Goal: Transaction & Acquisition: Obtain resource

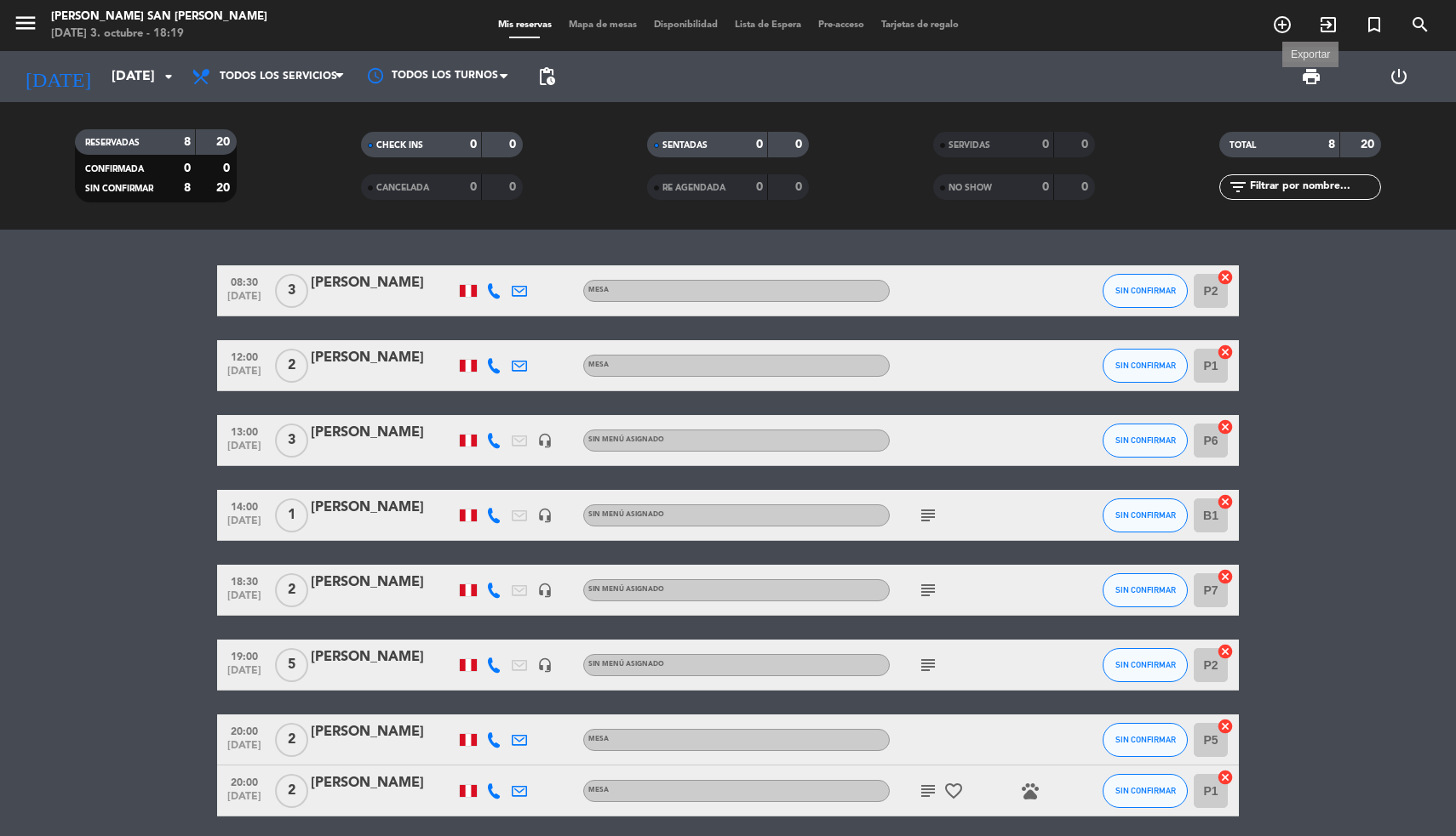
click at [1311, 76] on span "print" at bounding box center [1310, 76] width 20 height 20
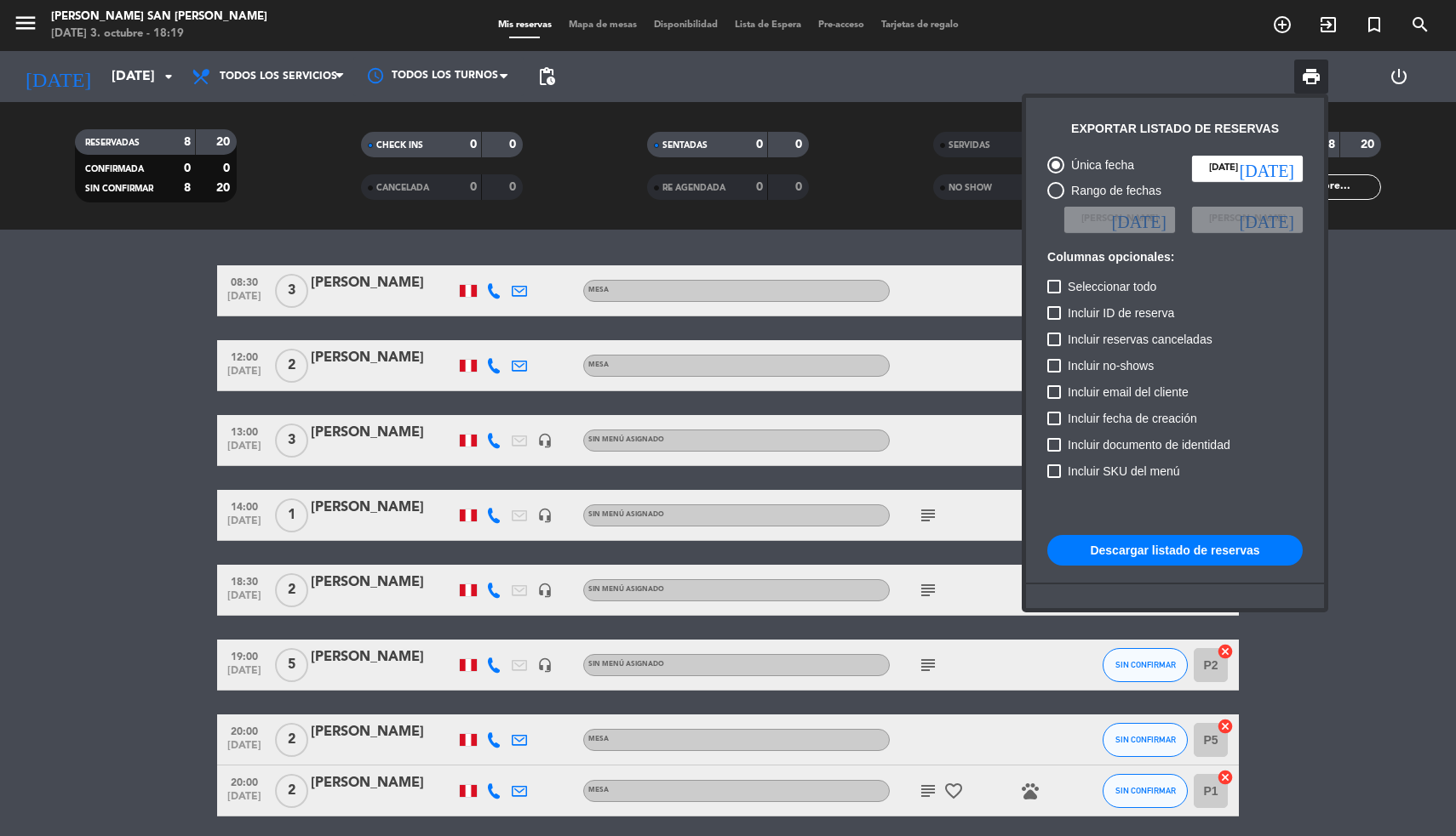
click at [1128, 544] on button "Descargar listado de reservas" at bounding box center [1175, 550] width 255 height 31
click at [50, 24] on div at bounding box center [728, 418] width 1456 height 836
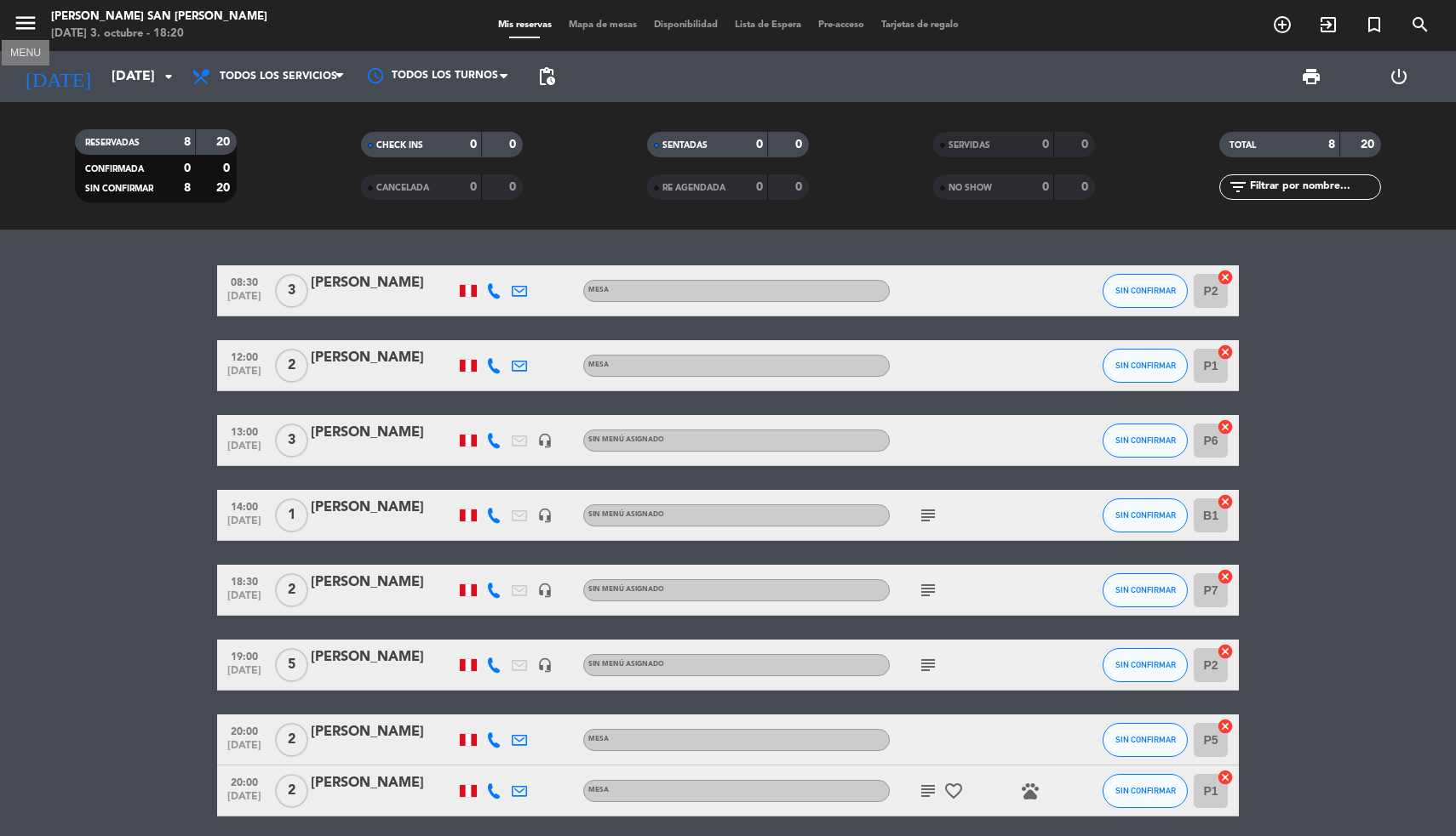
click at [23, 24] on icon "menu" at bounding box center [25, 23] width 25 height 25
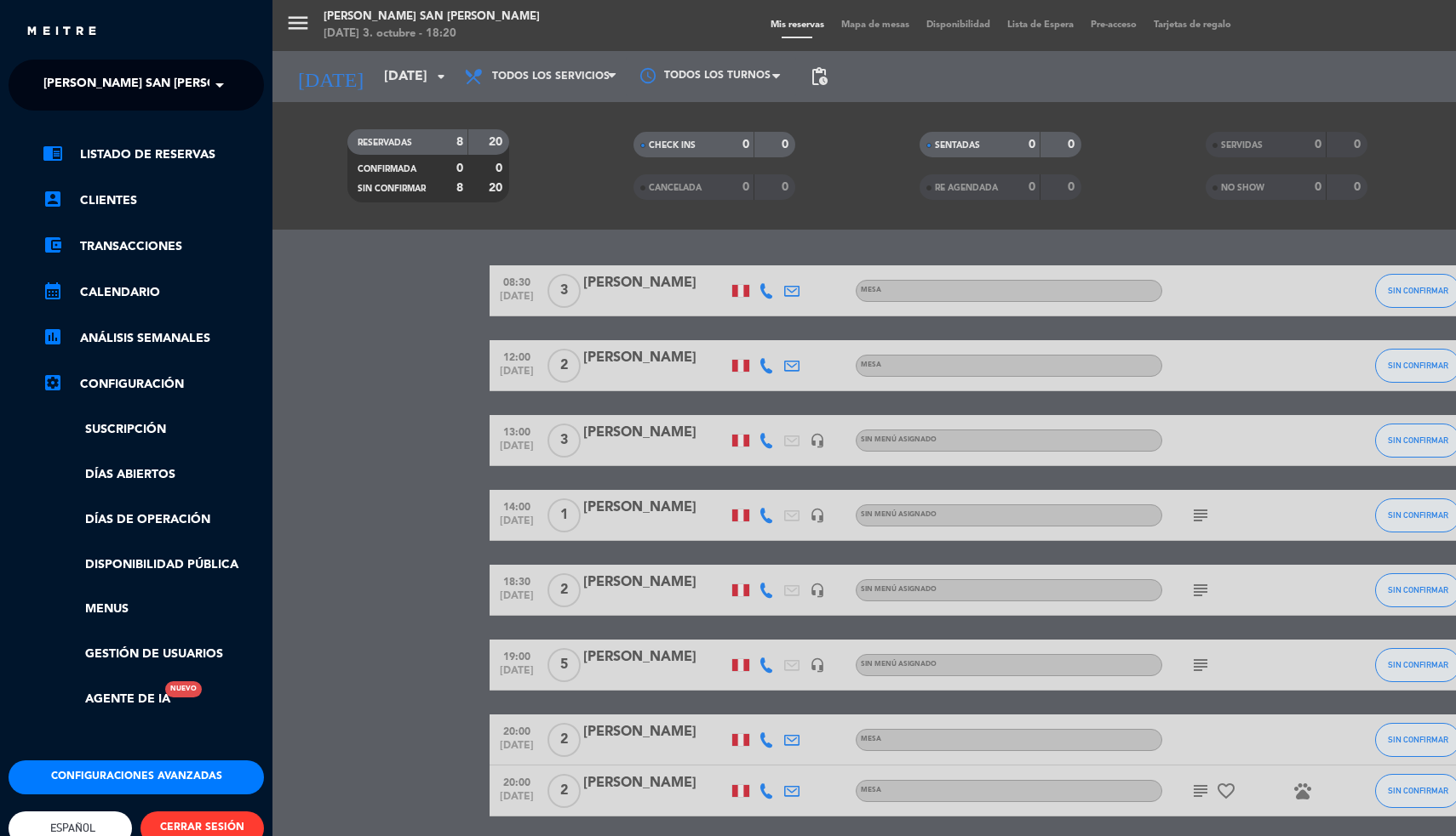
click at [107, 81] on span "[PERSON_NAME] San [PERSON_NAME]" at bounding box center [158, 85] width 229 height 36
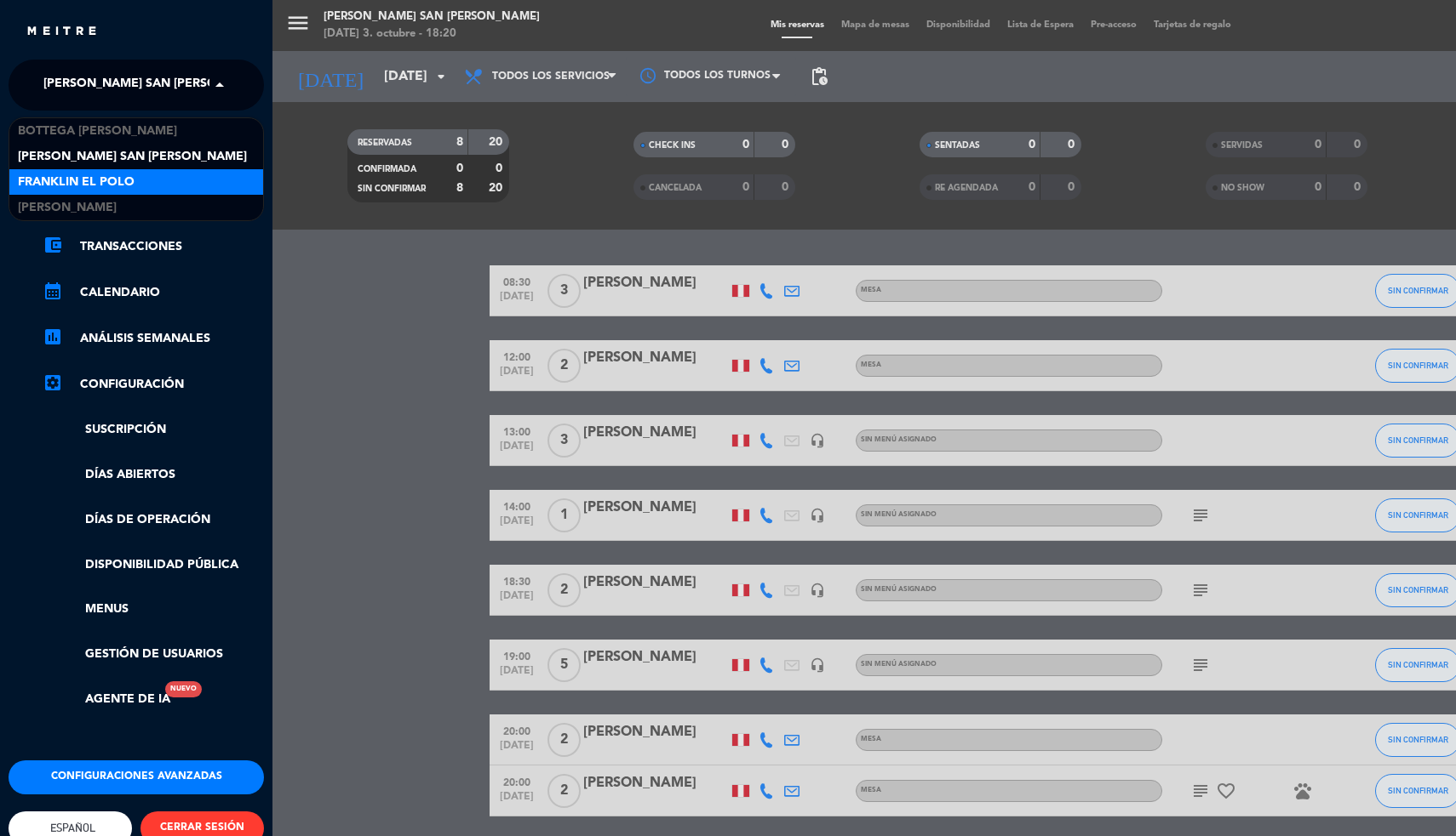
click at [117, 176] on span "Franklin El Polo" at bounding box center [75, 183] width 116 height 19
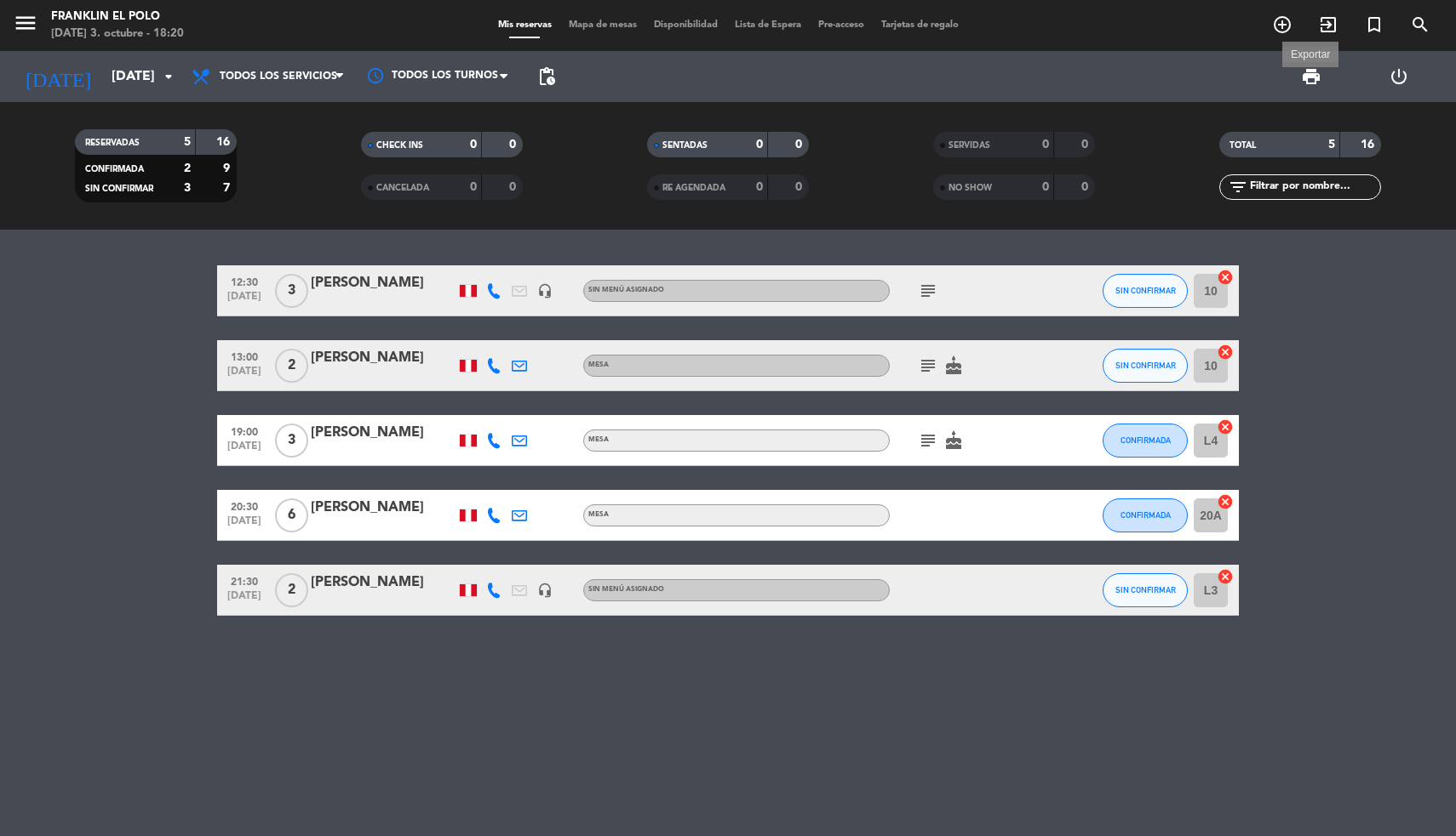
click at [1312, 79] on span "print" at bounding box center [1310, 76] width 20 height 20
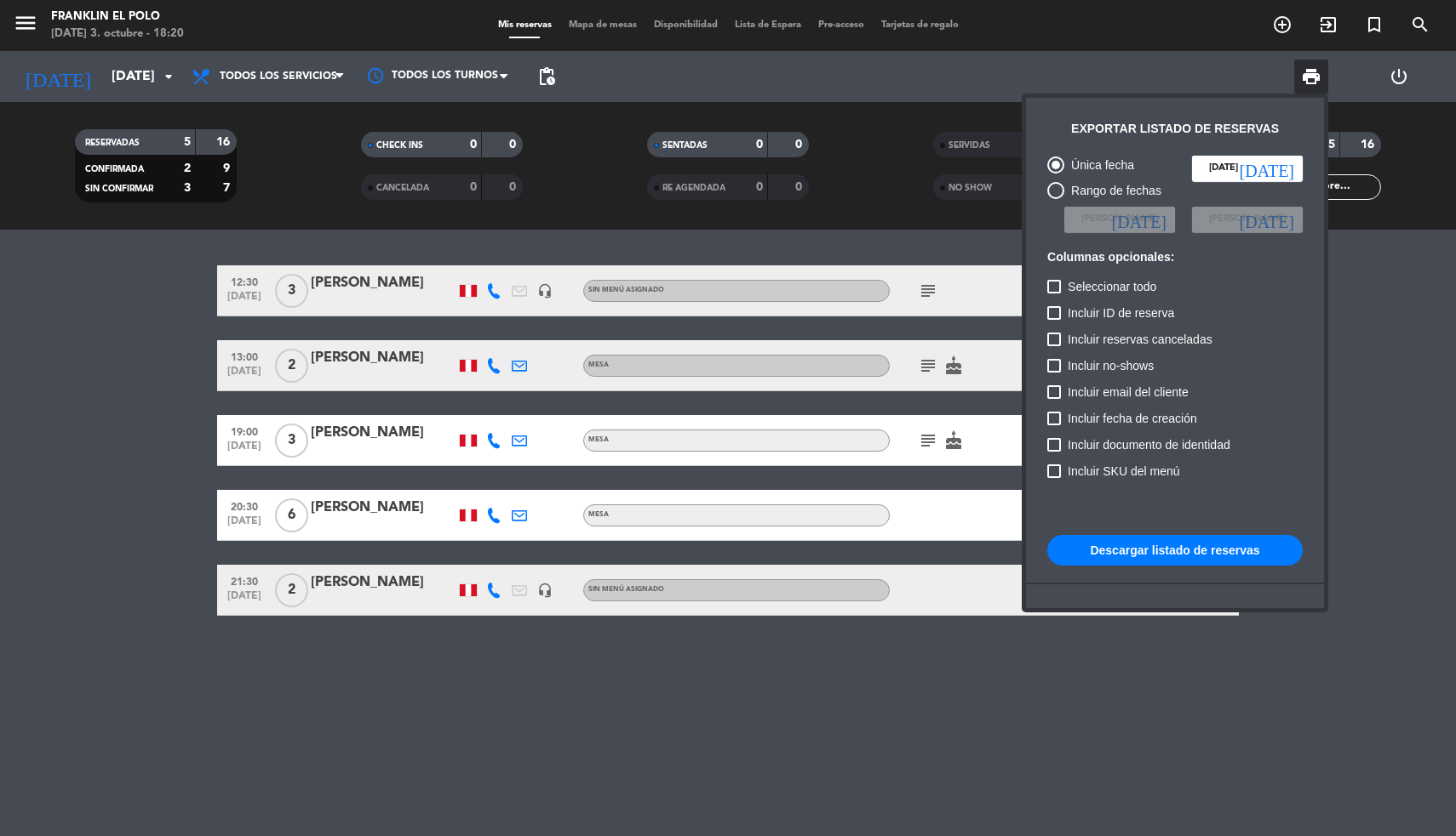
click at [1115, 544] on button "Descargar listado de reservas" at bounding box center [1175, 550] width 255 height 31
click at [55, 15] on div at bounding box center [728, 418] width 1456 height 836
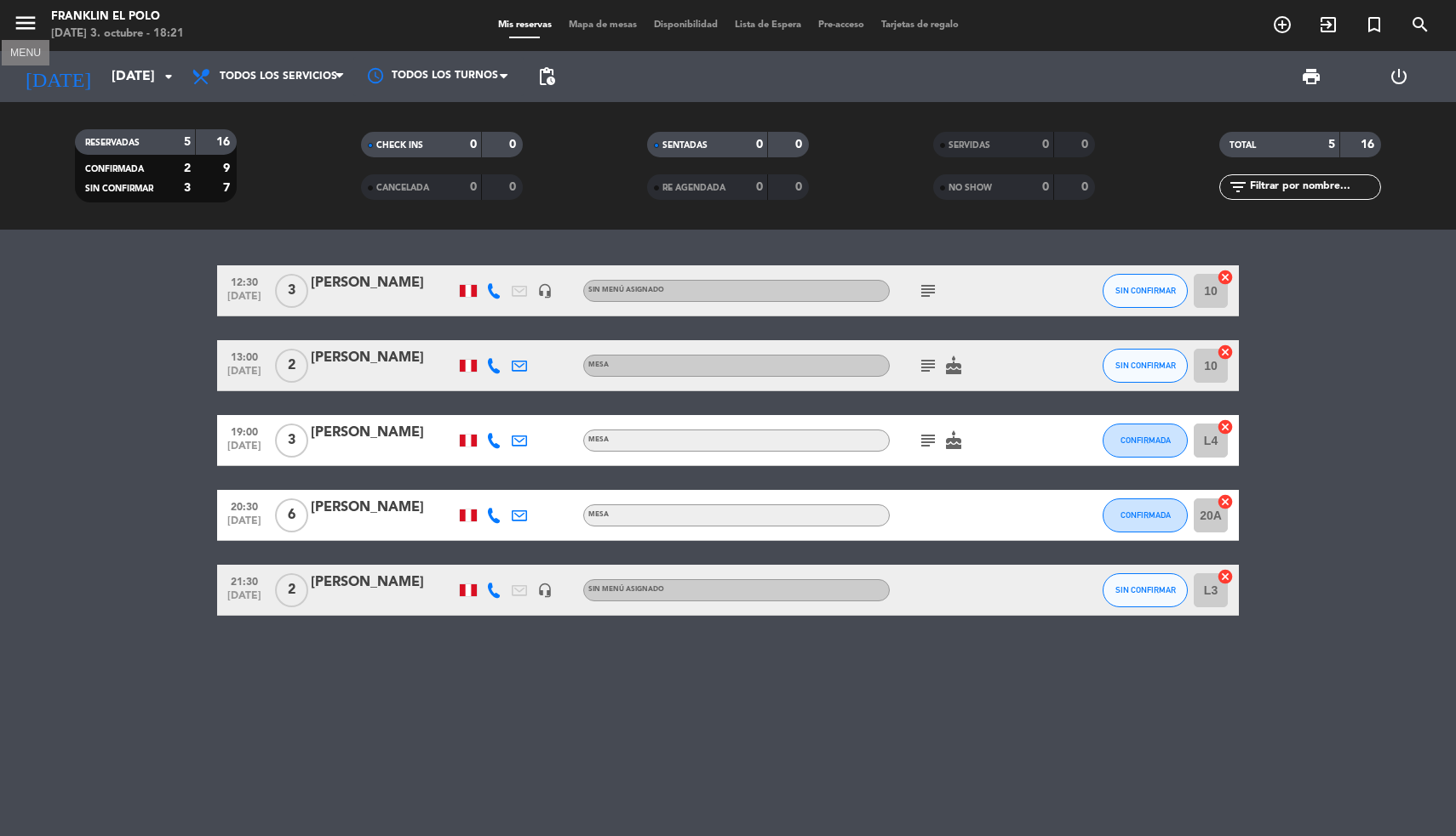
click at [15, 15] on icon "menu" at bounding box center [25, 23] width 25 height 25
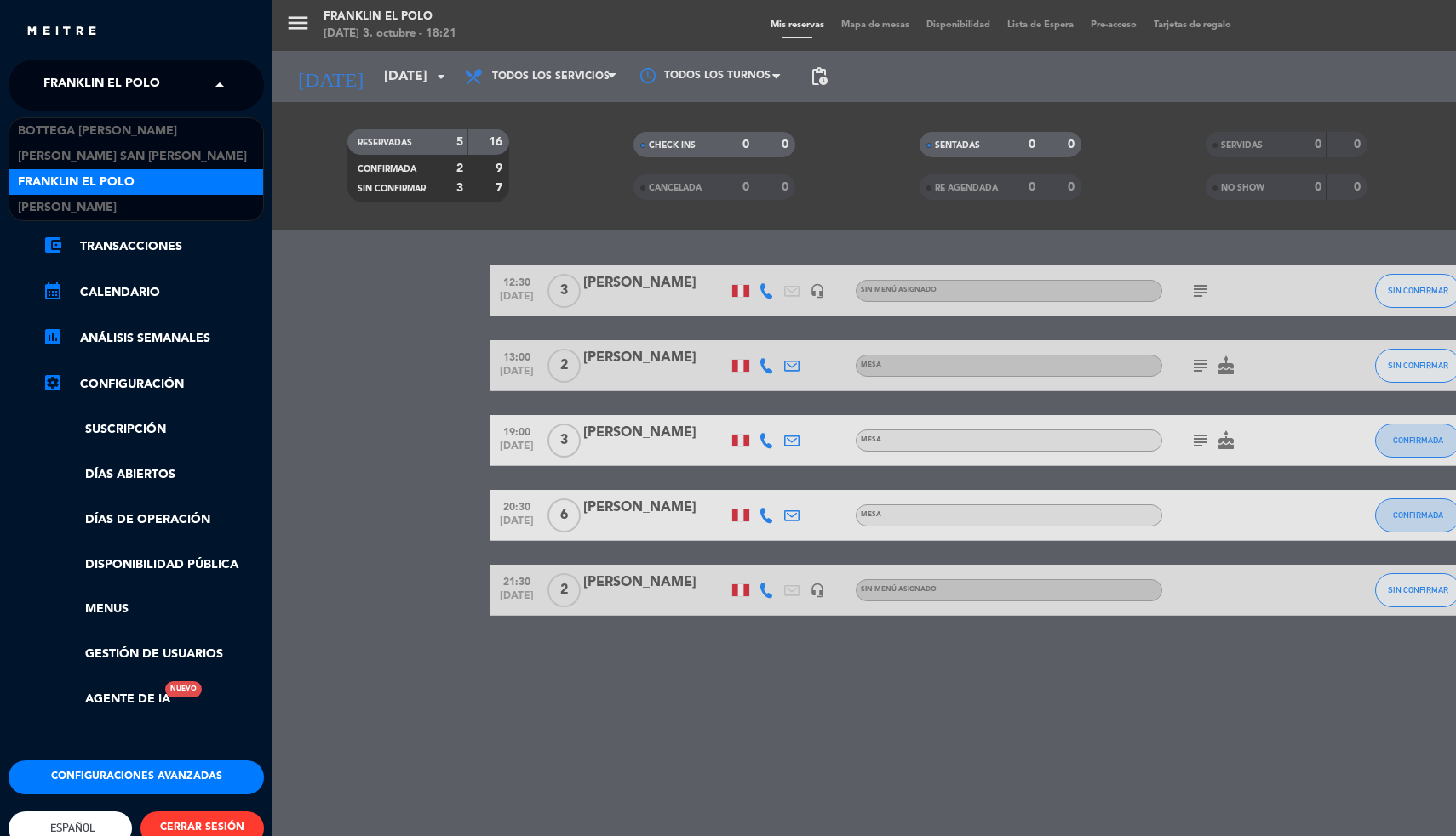
click at [91, 82] on span "Franklin El Polo" at bounding box center [101, 85] width 116 height 36
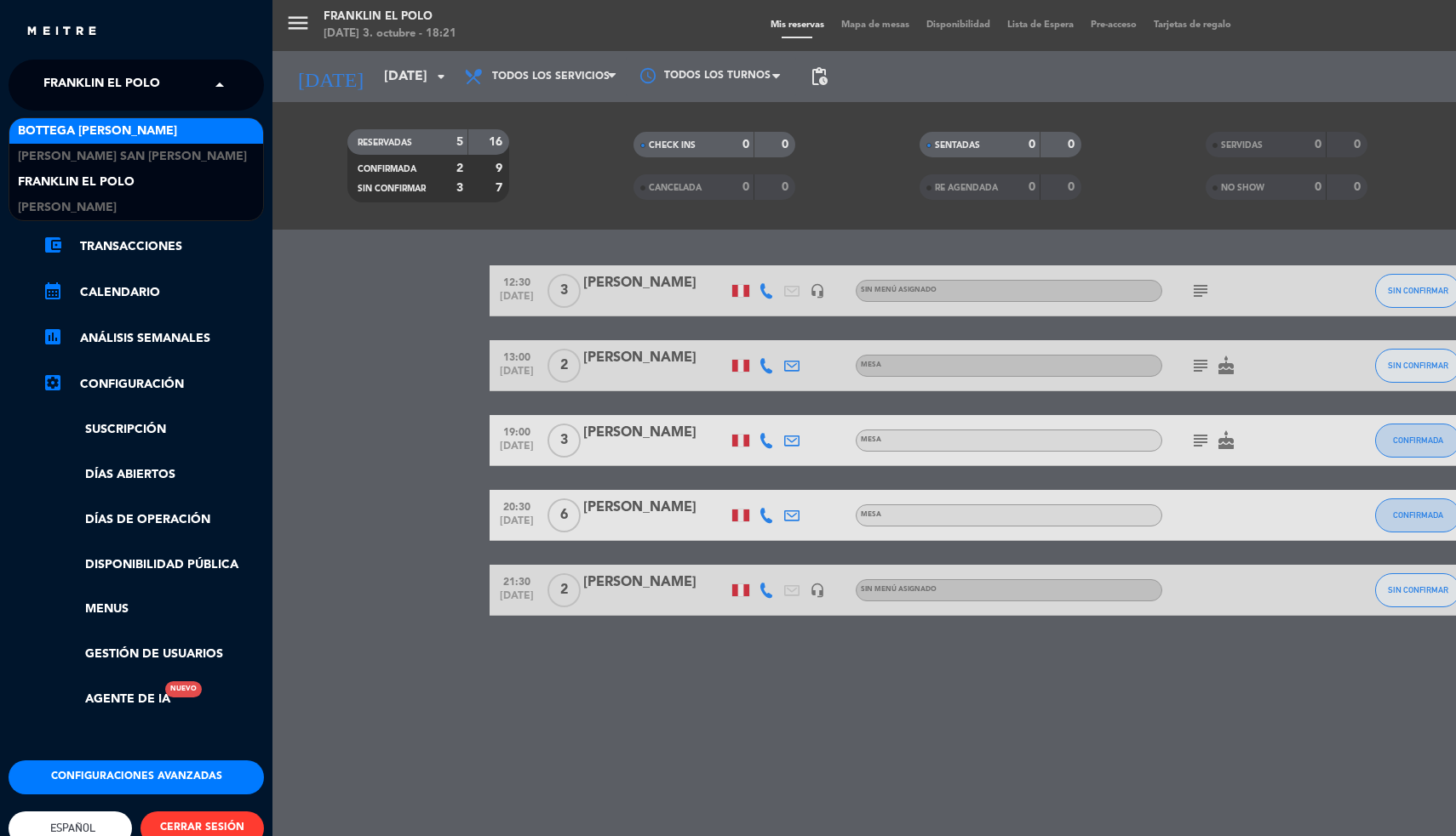
click at [91, 134] on span "Bottega [PERSON_NAME]" at bounding box center [97, 131] width 159 height 19
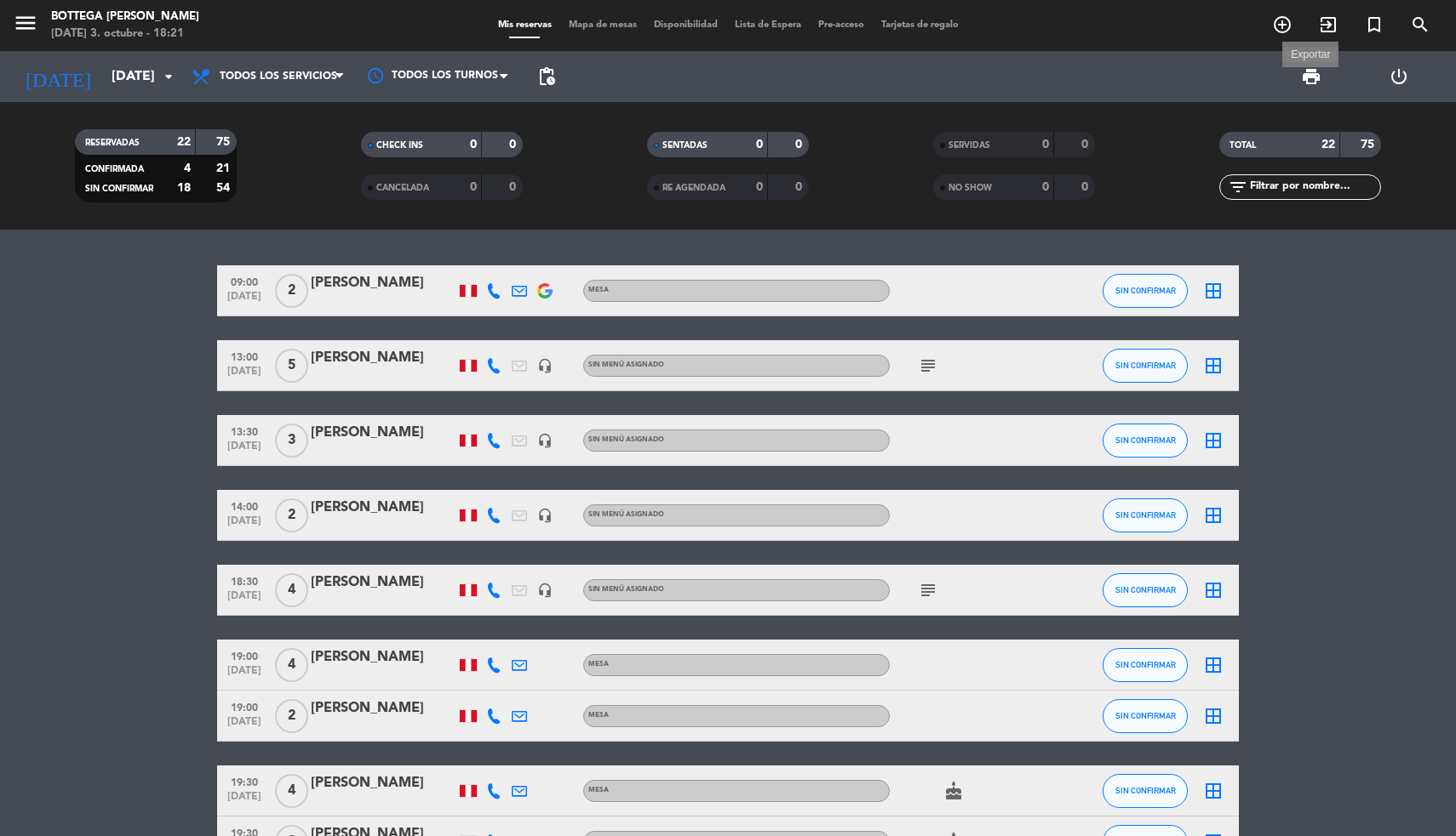
click at [1314, 73] on span "print" at bounding box center [1310, 76] width 20 height 20
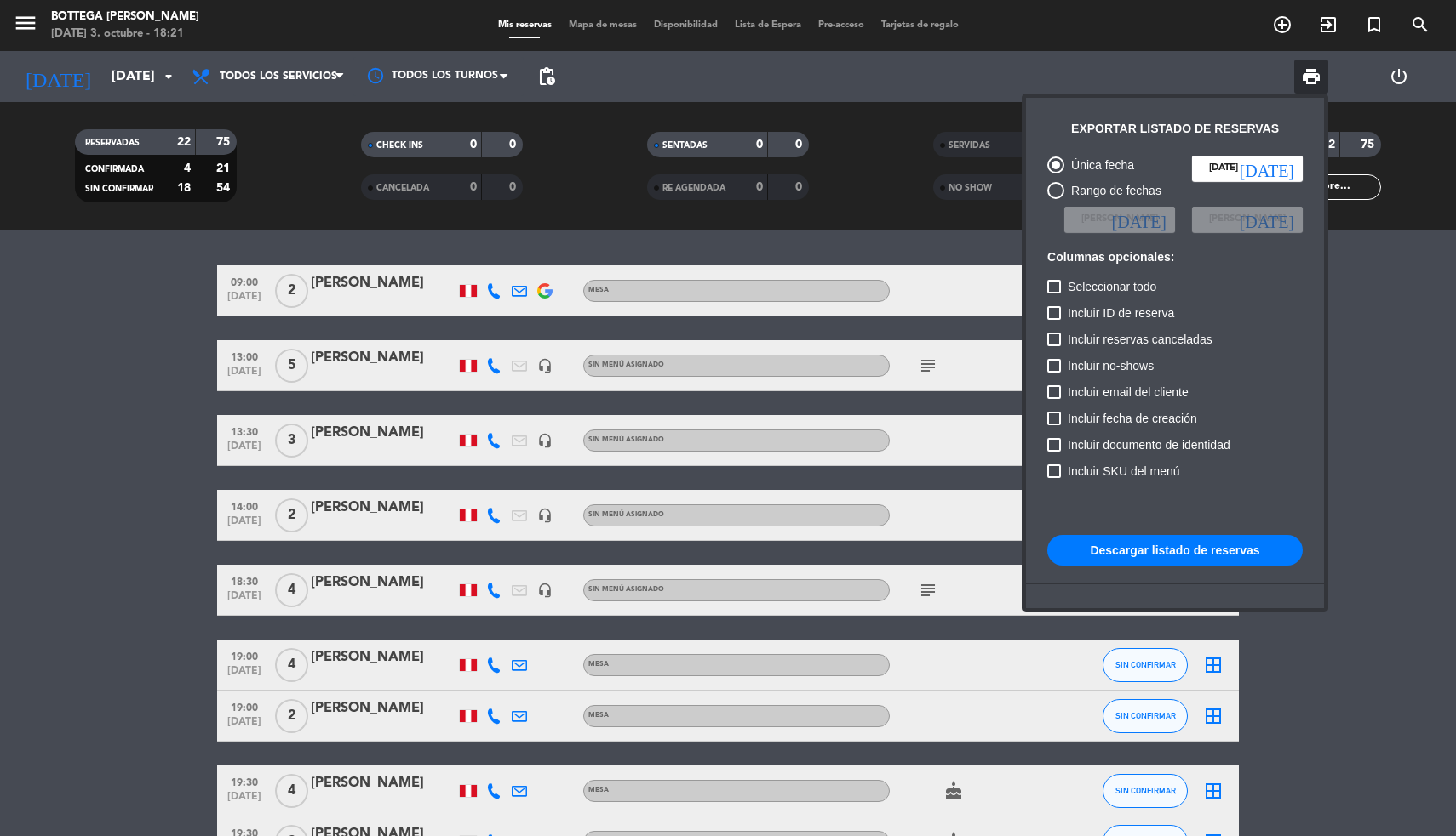
click at [1112, 547] on button "Descargar listado de reservas" at bounding box center [1175, 550] width 255 height 31
drag, startPoint x: 1112, startPoint y: 547, endPoint x: 584, endPoint y: 160, distance: 654.6
click at [1294, 93] on exports-control "print Exportar listado de reservas Única fecha [DATE] [DATE] Rango de fechas El…" at bounding box center [1311, 76] width 34 height 34
click at [87, 71] on div at bounding box center [728, 418] width 1456 height 836
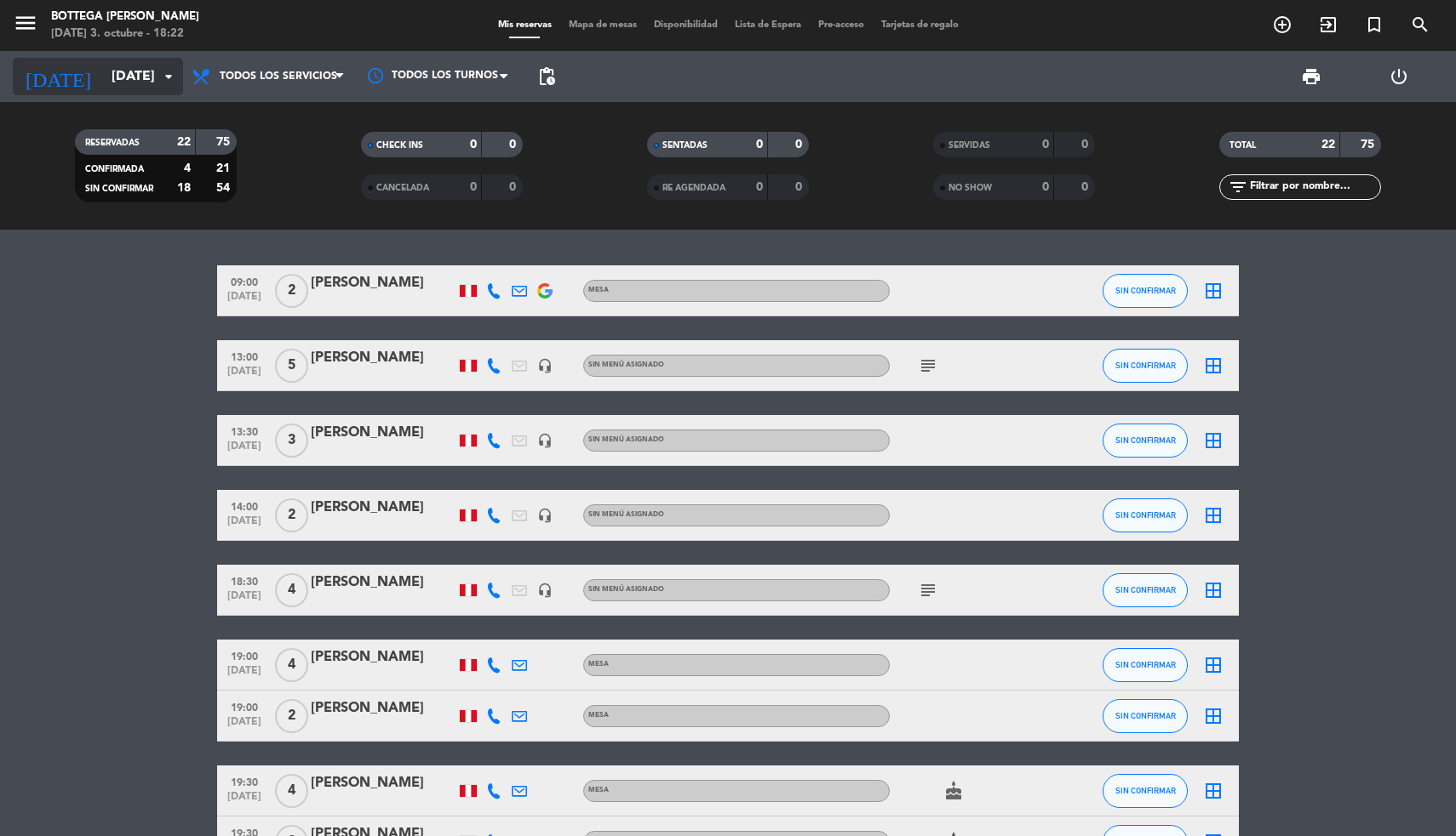
click at [103, 72] on input "[DATE]" at bounding box center [193, 77] width 180 height 33
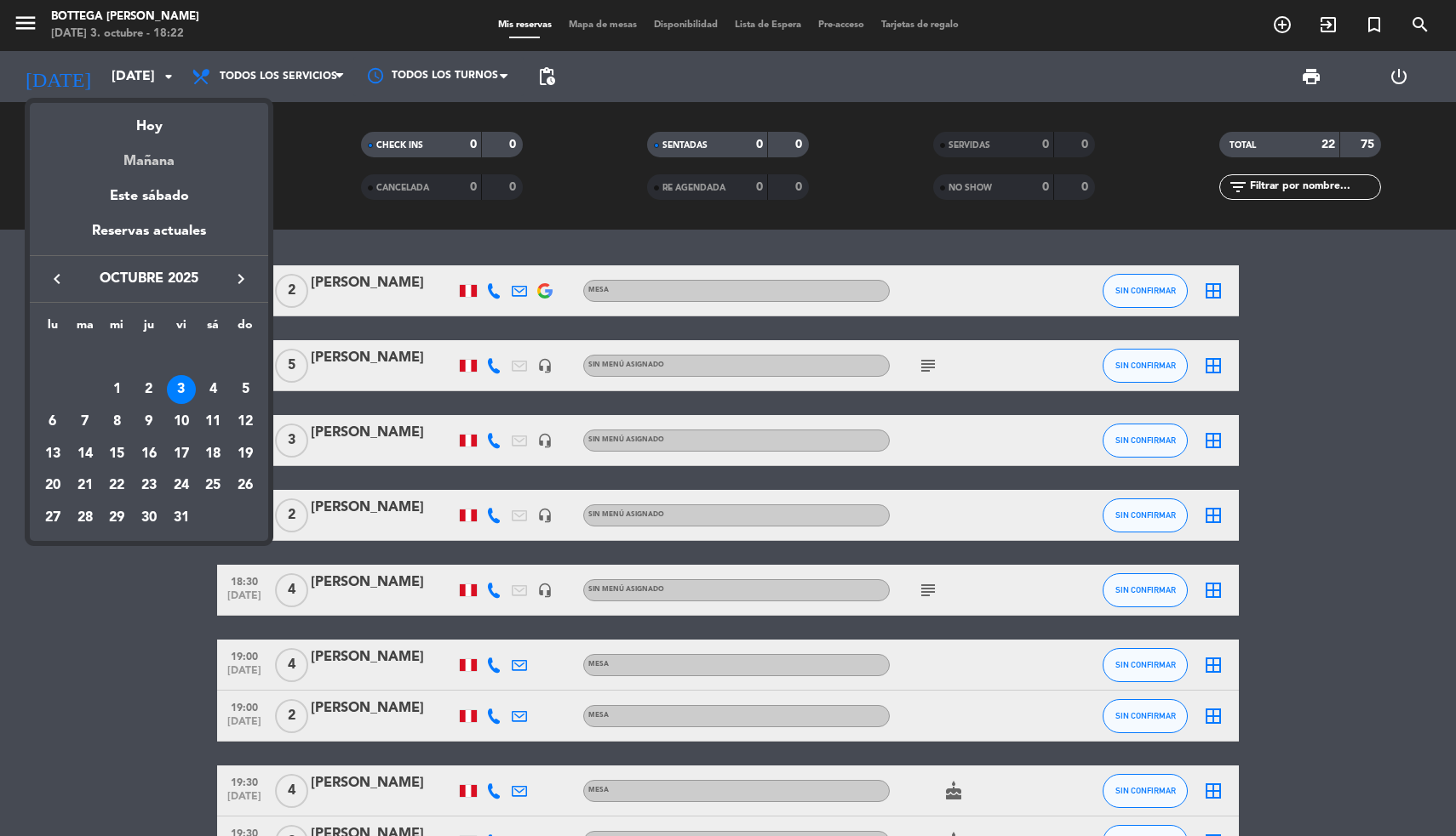
click at [158, 170] on div "Mañana" at bounding box center [149, 155] width 239 height 35
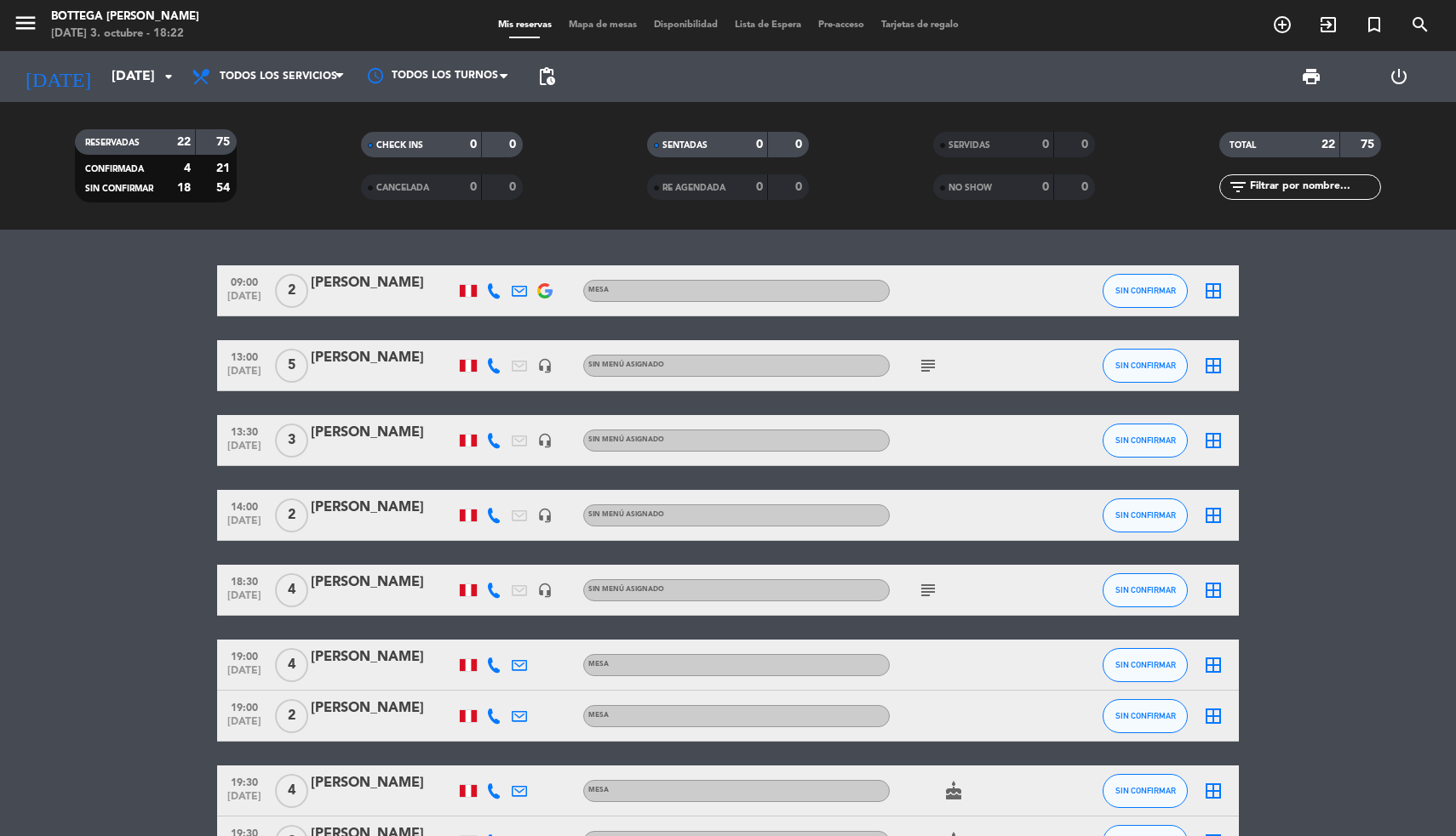
type input "[DATE]"
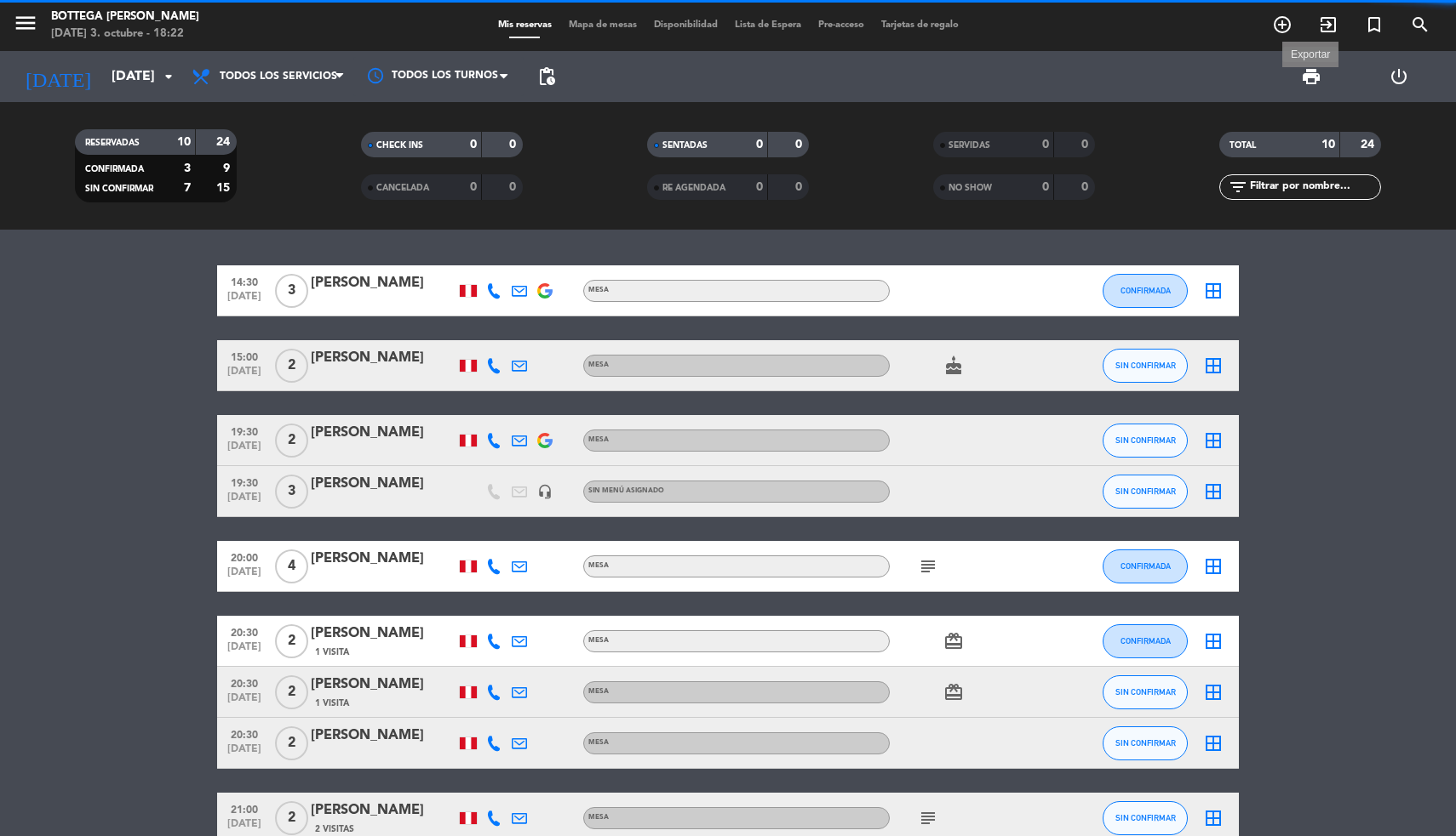
click at [1311, 80] on span "print" at bounding box center [1310, 76] width 20 height 20
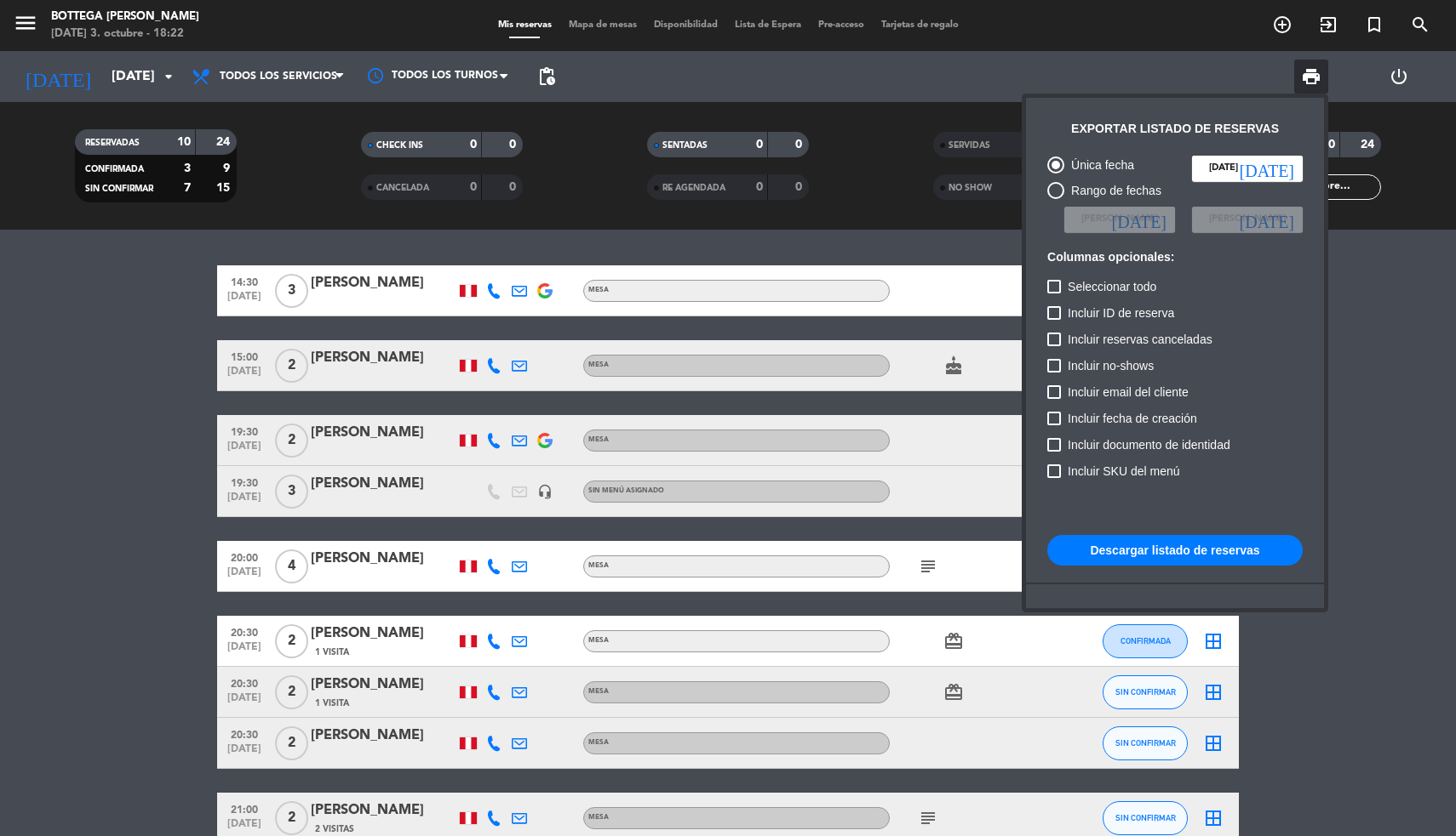
click at [1122, 552] on button "Descargar listado de reservas" at bounding box center [1175, 550] width 255 height 31
